Goal: Transaction & Acquisition: Purchase product/service

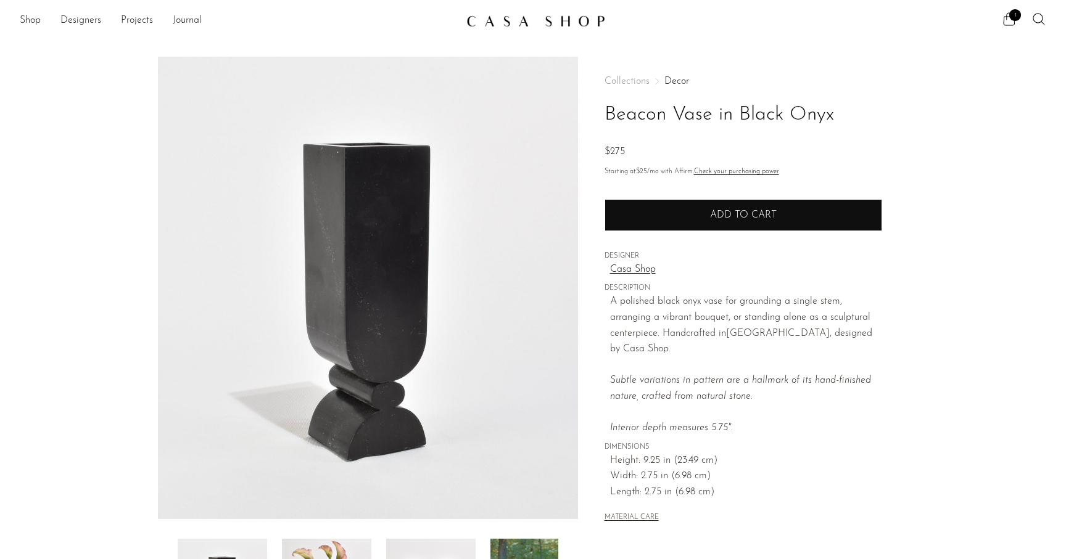
click at [787, 223] on button "Add to cart" at bounding box center [742, 215] width 277 height 32
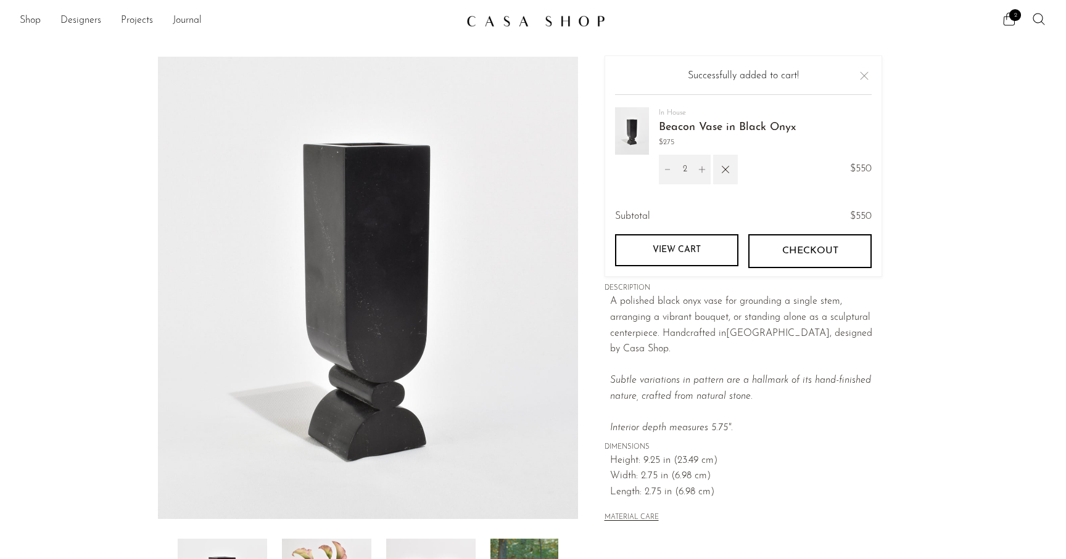
click at [795, 242] on button "Checkout" at bounding box center [809, 250] width 123 height 33
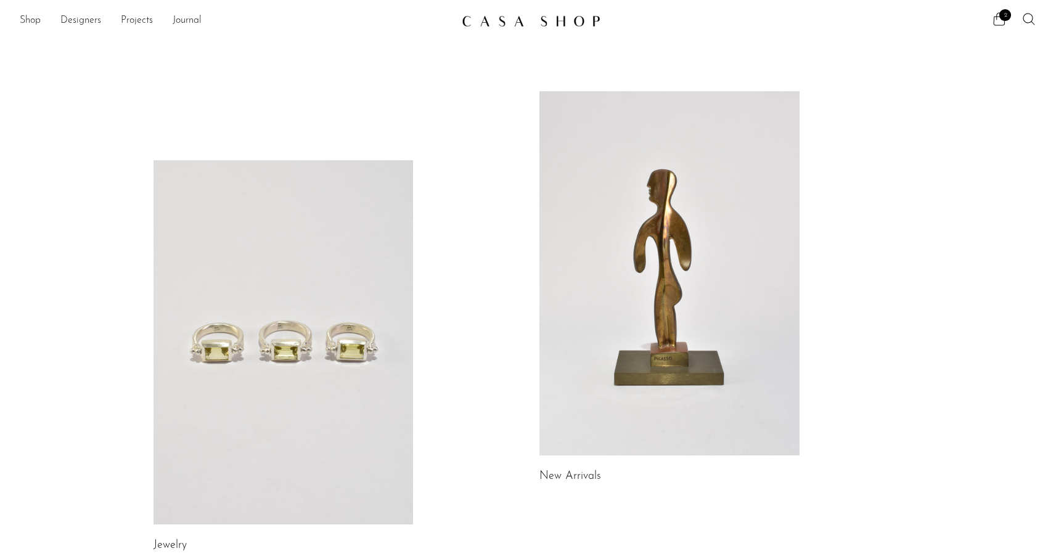
click at [990, 19] on div "2" at bounding box center [821, 21] width 432 height 18
click at [1001, 19] on span "2" at bounding box center [1006, 15] width 12 height 12
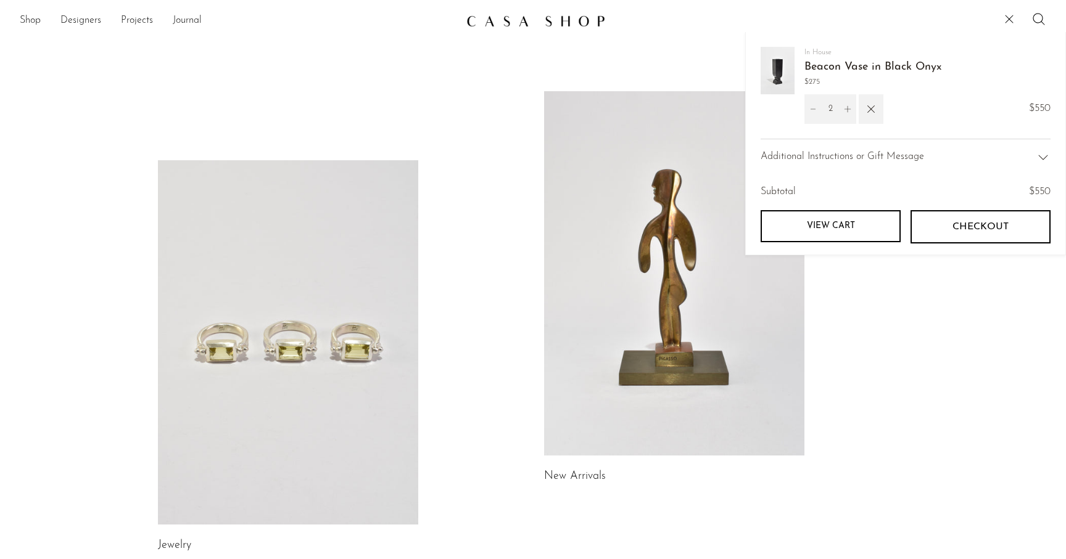
click at [784, 76] on img at bounding box center [777, 70] width 34 height 47
click at [855, 67] on link "Beacon Vase in Black Onyx" at bounding box center [872, 67] width 137 height 11
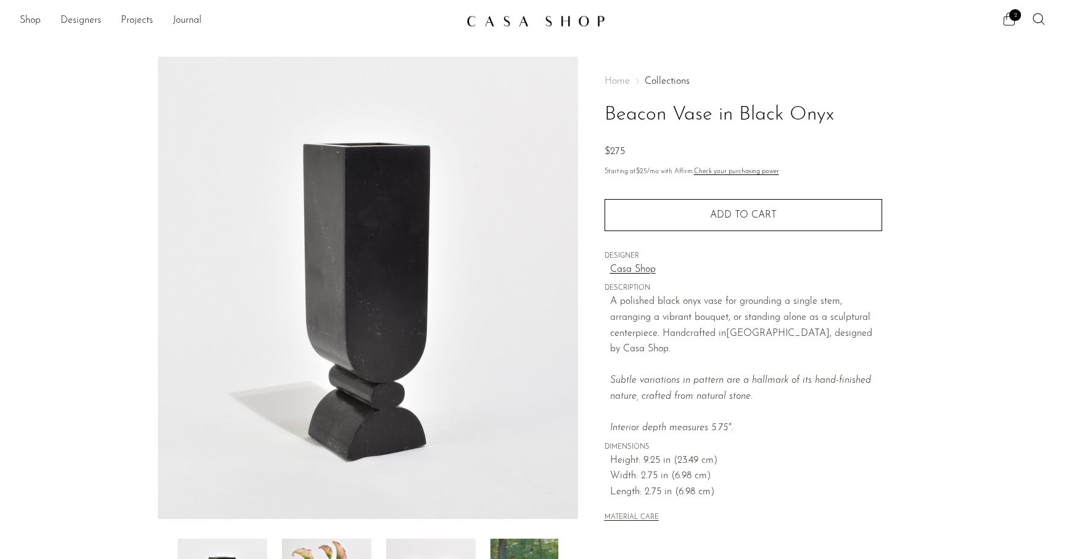
click at [1011, 16] on span "2" at bounding box center [1015, 15] width 12 height 12
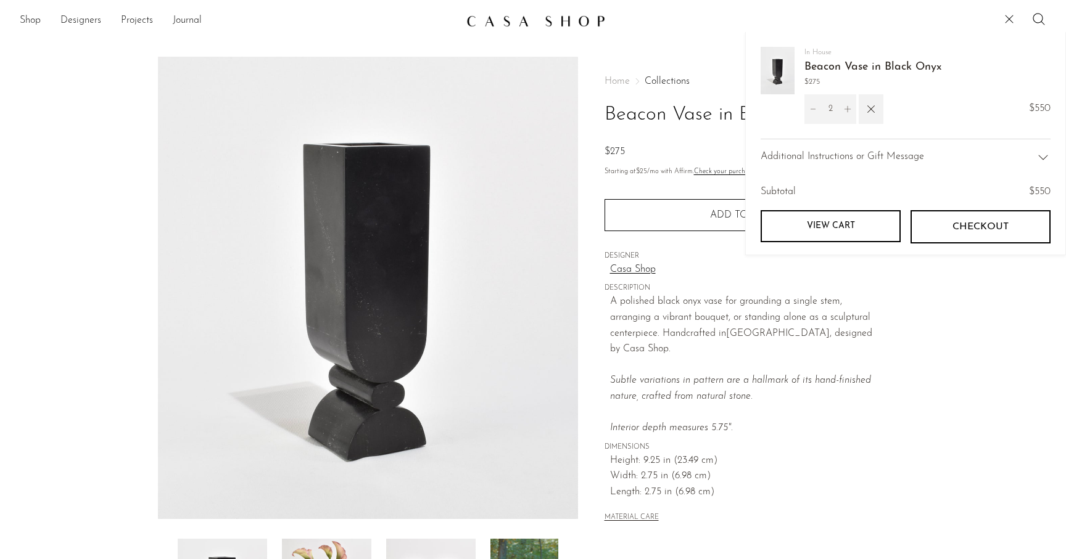
click at [809, 109] on icon "Decrement" at bounding box center [812, 109] width 9 height 9
type input "1"
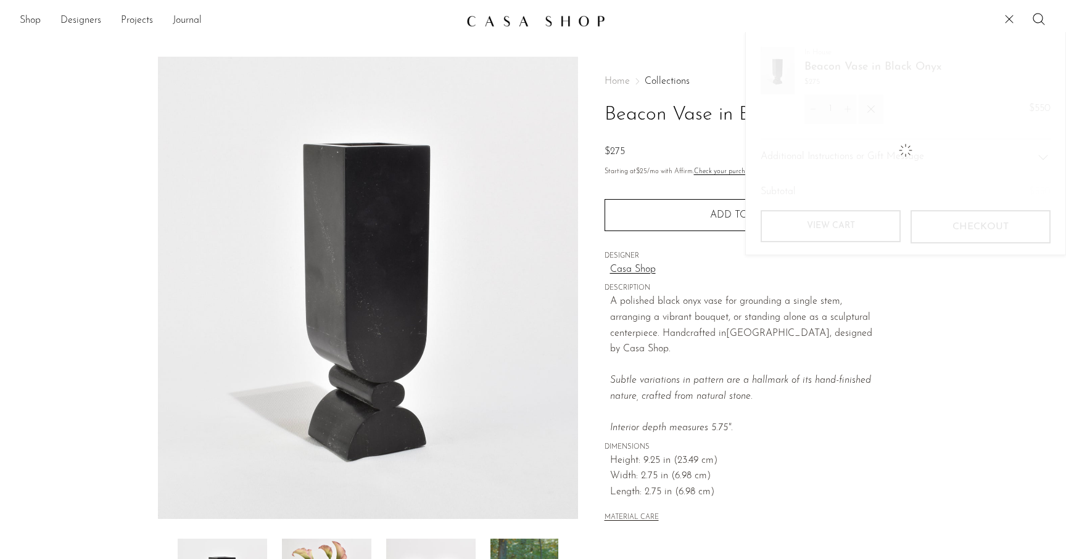
click at [1015, 386] on section "Beacon Vase in Black Onyx $275" at bounding box center [533, 347] width 1066 height 581
click at [1008, 17] on icon at bounding box center [1008, 19] width 15 height 15
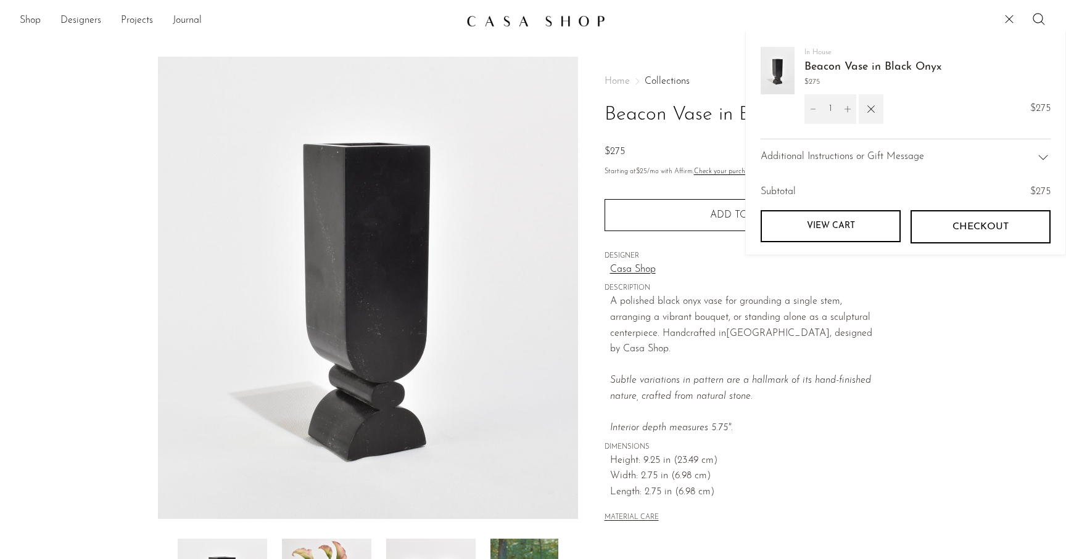
click at [878, 215] on link "View cart" at bounding box center [830, 226] width 140 height 32
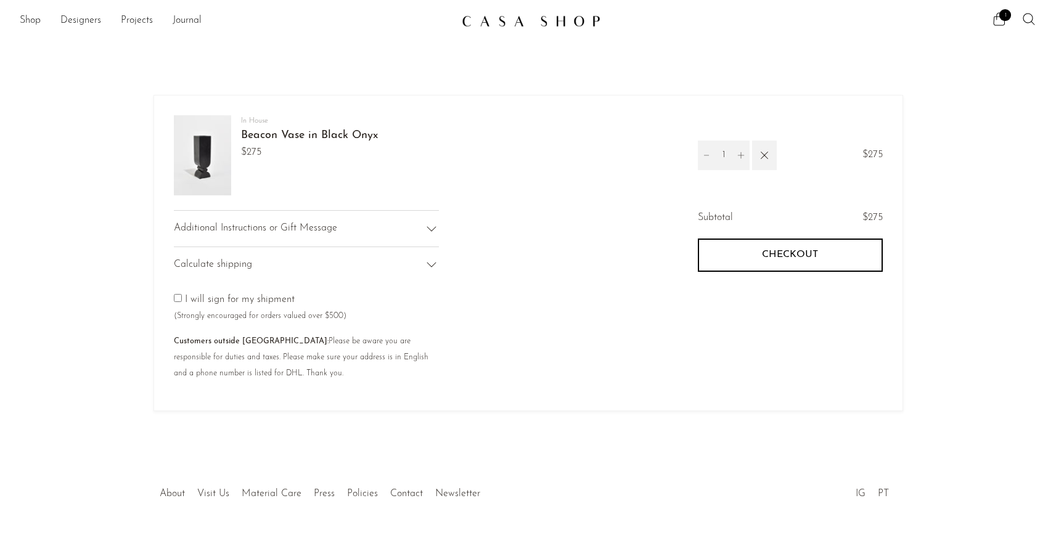
click at [737, 245] on button "Checkout" at bounding box center [790, 255] width 185 height 33
